Goal: Check status: Check status

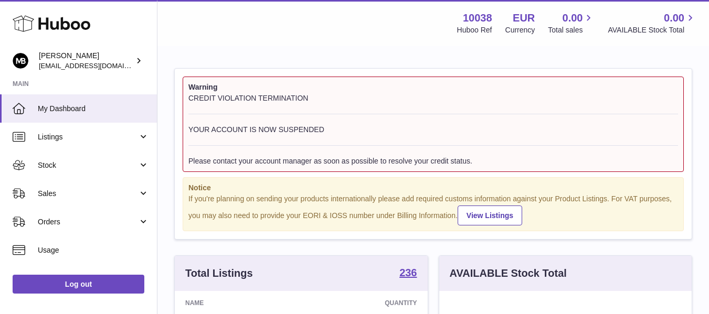
scroll to position [164, 252]
click at [235, 11] on div "Menu Huboo 10038 Huboo Ref EUR Currency 0.00 Total sales 0.00 AVAILABLE Stock T…" at bounding box center [433, 23] width 526 height 24
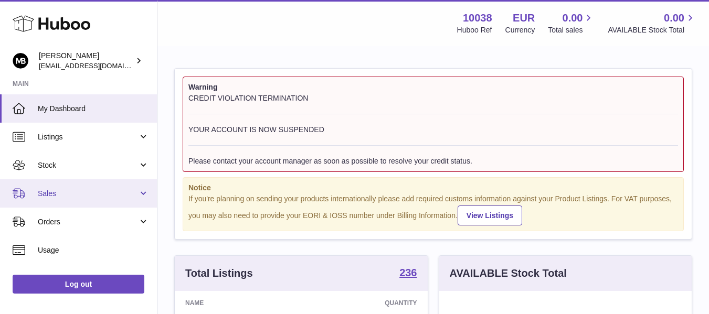
click at [84, 198] on span "Sales" at bounding box center [88, 194] width 100 height 10
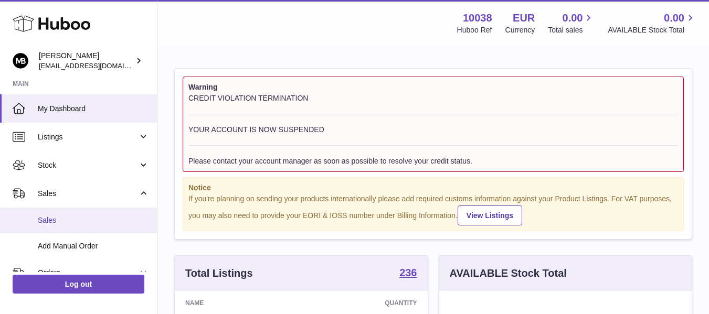
click at [47, 221] on span "Sales" at bounding box center [93, 221] width 111 height 10
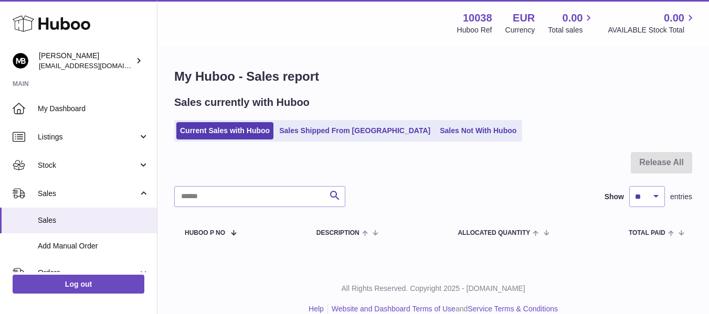
click at [429, 142] on div "My Huboo - Sales report Sales currently with Huboo Current Sales with Huboo Sal…" at bounding box center [433, 157] width 552 height 221
click at [423, 141] on ul "Current Sales with Huboo Sales Shipped From Huboo Sales Not With Huboo" at bounding box center [348, 131] width 348 height 22
click at [436, 137] on link "Sales Not With Huboo" at bounding box center [478, 130] width 84 height 17
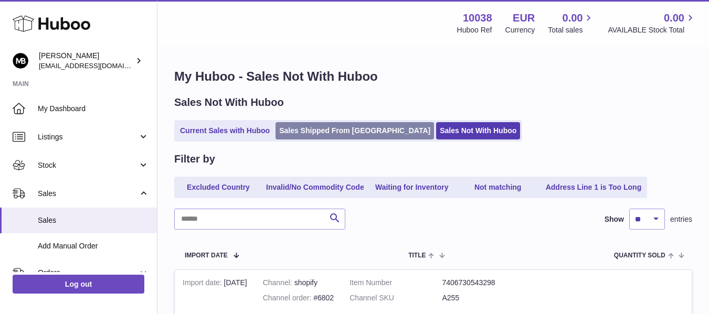
click at [327, 134] on link "Sales Shipped From Huboo" at bounding box center [355, 130] width 159 height 17
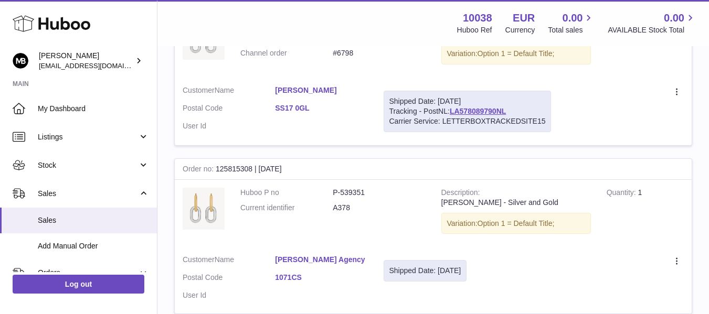
scroll to position [437, 0]
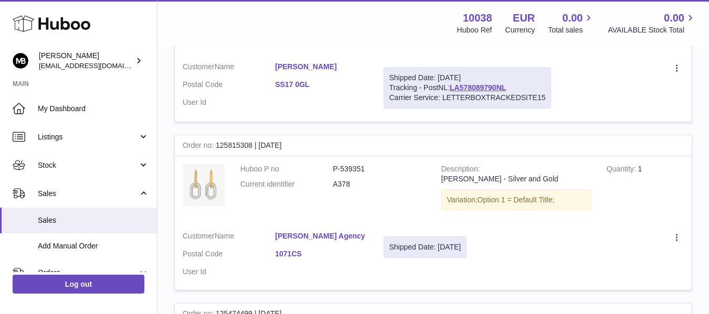
click at [366, 178] on dl "Huboo P no P-539351 Current identifier A378" at bounding box center [332, 179] width 185 height 30
click at [678, 236] on icon at bounding box center [678, 239] width 12 height 10
click at [590, 216] on td "Description Lauren Earrings - Silver and Gold Variation: Option 1 = Default Tit…" at bounding box center [516, 190] width 165 height 68
click at [400, 199] on td "Huboo P no P-539351 Current identifier A378" at bounding box center [333, 190] width 201 height 68
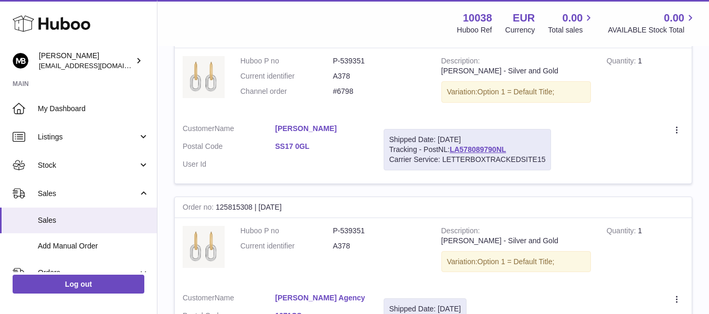
scroll to position [350, 0]
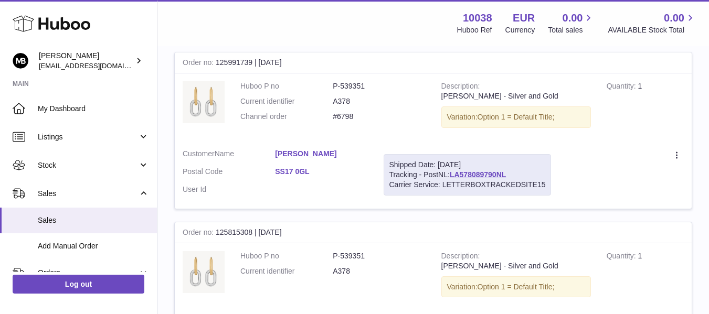
click at [235, 233] on div "Order no 125815308 | 2nd Oct" at bounding box center [433, 233] width 517 height 21
click at [262, 228] on div "Order no 125815308 | 2nd Oct" at bounding box center [433, 233] width 517 height 21
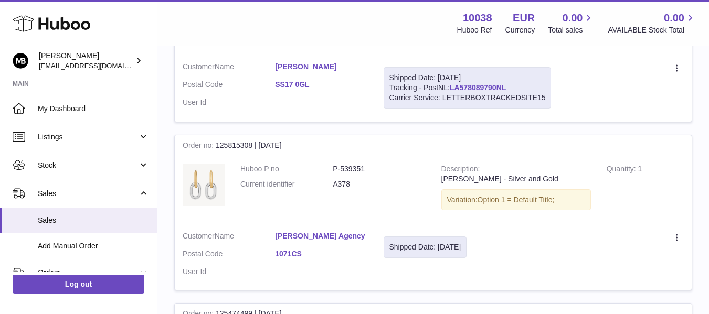
click at [258, 173] on dt "Huboo P no" at bounding box center [286, 169] width 92 height 10
